Goal: Navigation & Orientation: Find specific page/section

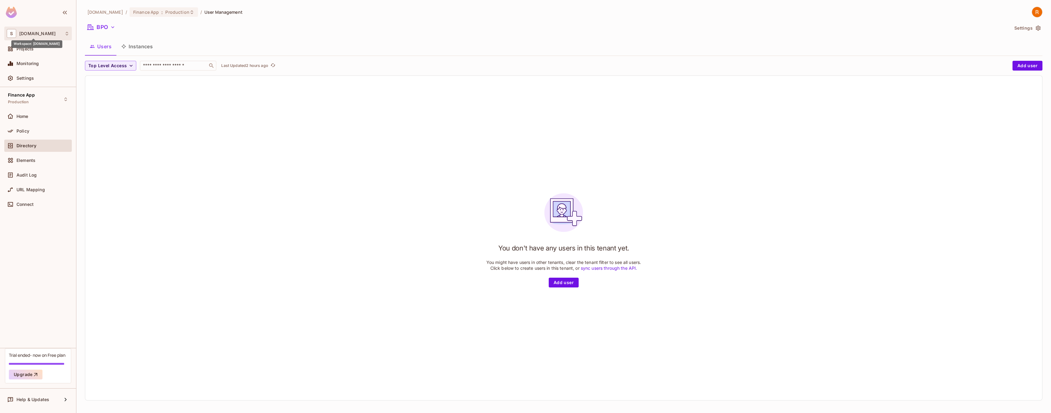
click at [31, 34] on span "[DOMAIN_NAME]" at bounding box center [37, 33] width 36 height 5
click at [21, 77] on div at bounding box center [525, 206] width 1051 height 413
click at [32, 78] on span "Settings" at bounding box center [25, 78] width 17 height 5
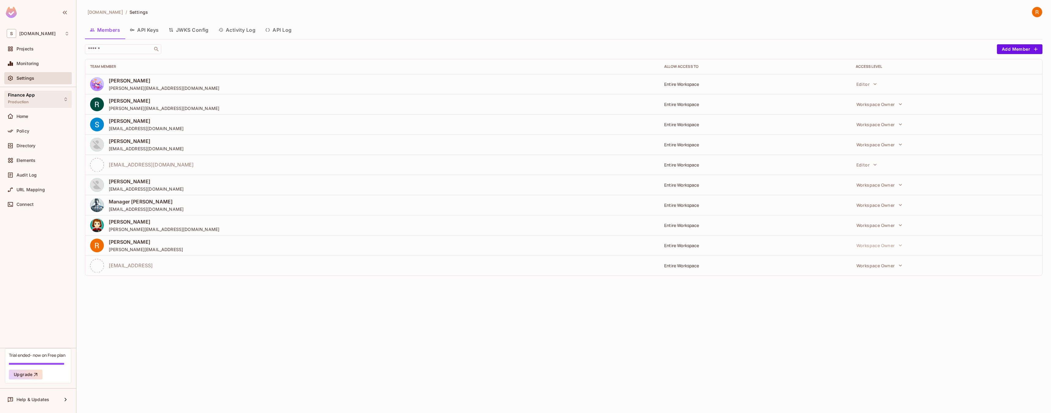
click at [39, 99] on div "Finance App Production" at bounding box center [38, 99] width 68 height 17
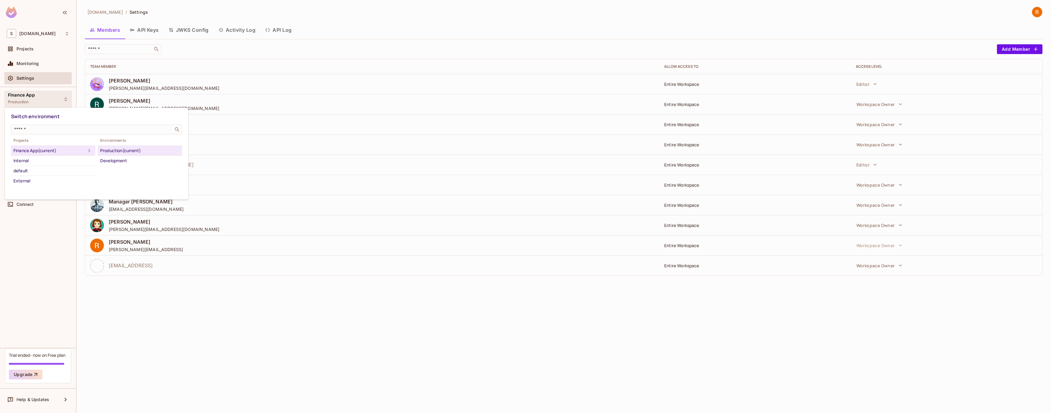
drag, startPoint x: 31, startPoint y: 230, endPoint x: 29, endPoint y: 227, distance: 3.7
click at [31, 230] on div at bounding box center [525, 206] width 1051 height 413
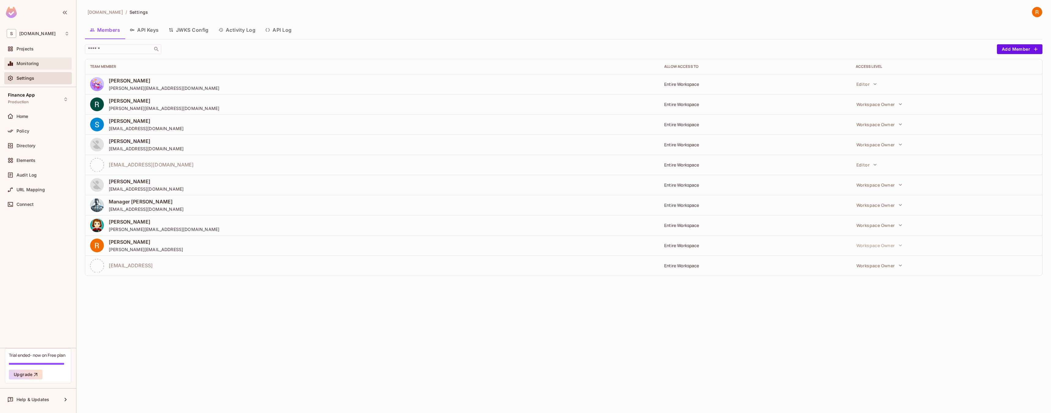
click at [16, 68] on div "Monitoring" at bounding box center [38, 63] width 68 height 12
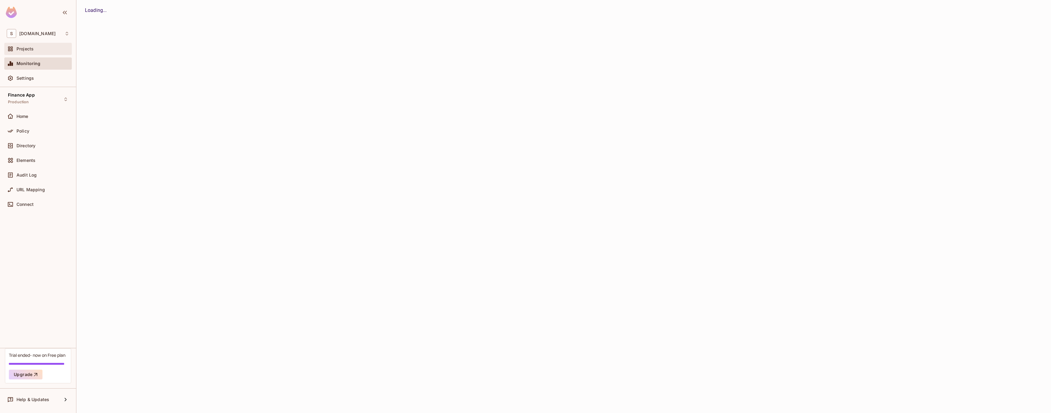
click at [17, 52] on div "Projects" at bounding box center [38, 48] width 63 height 7
